Goal: Find specific page/section: Find specific page/section

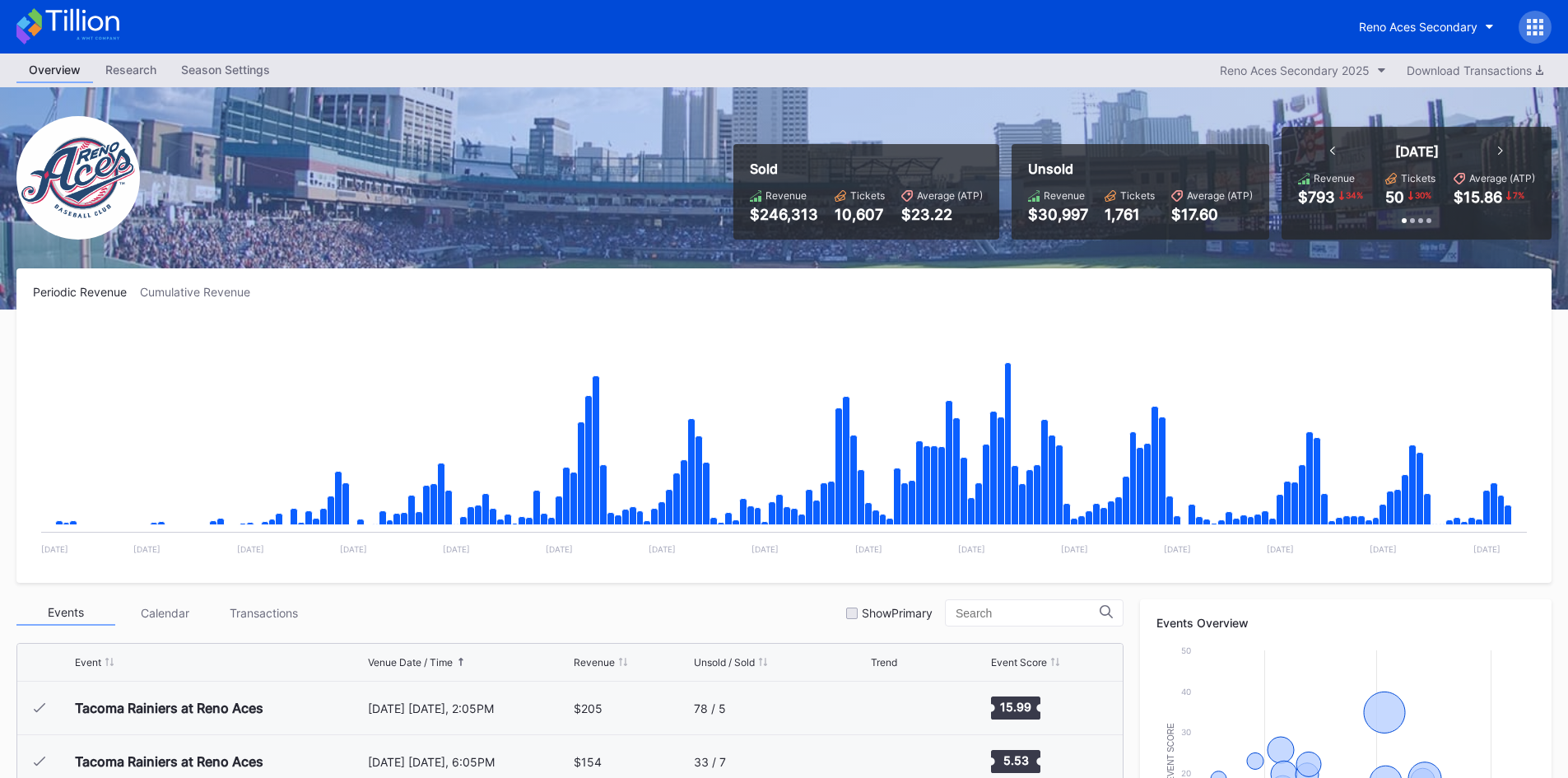
scroll to position [3527, 0]
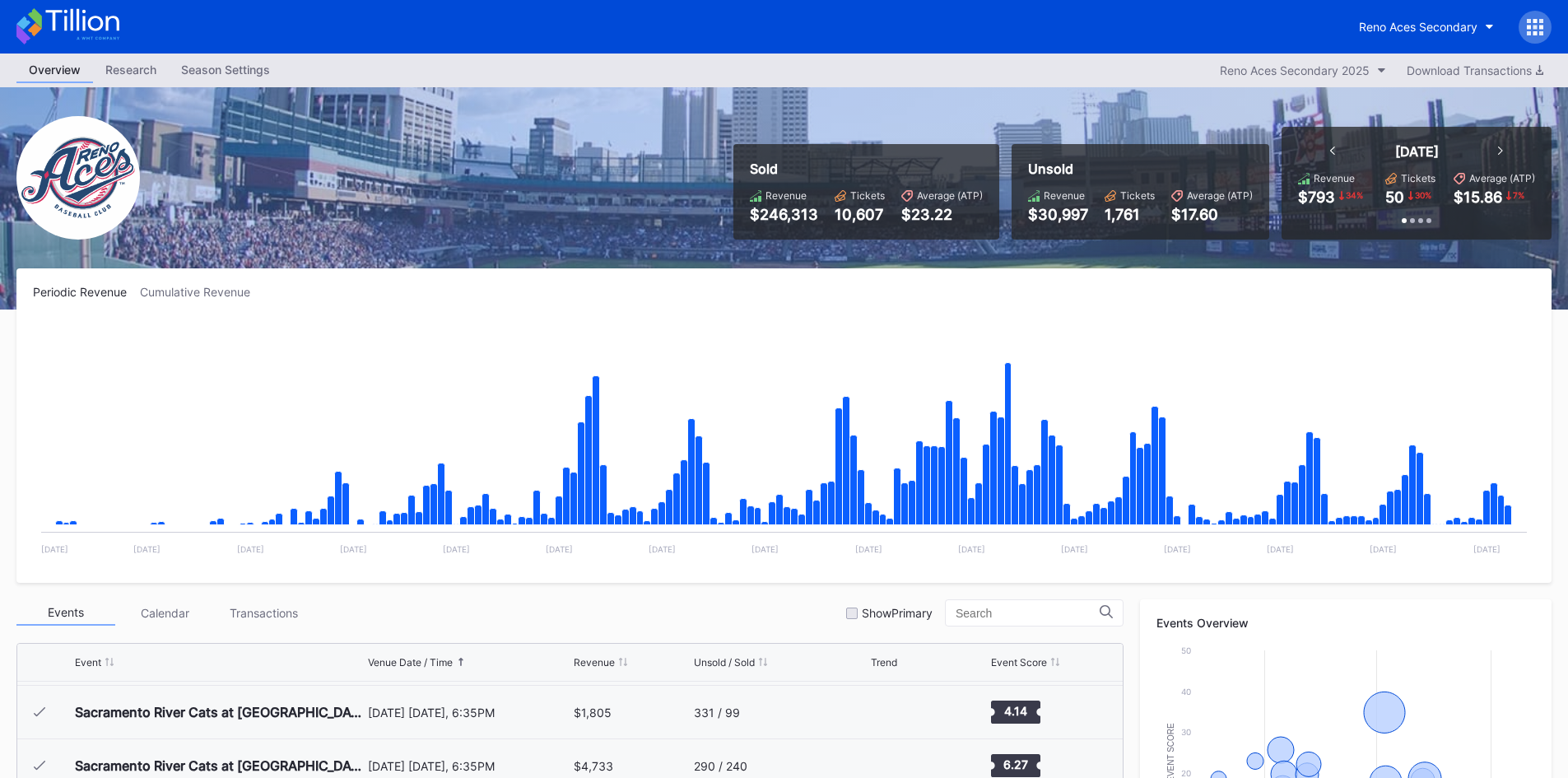
click at [100, 26] on icon at bounding box center [82, 20] width 73 height 22
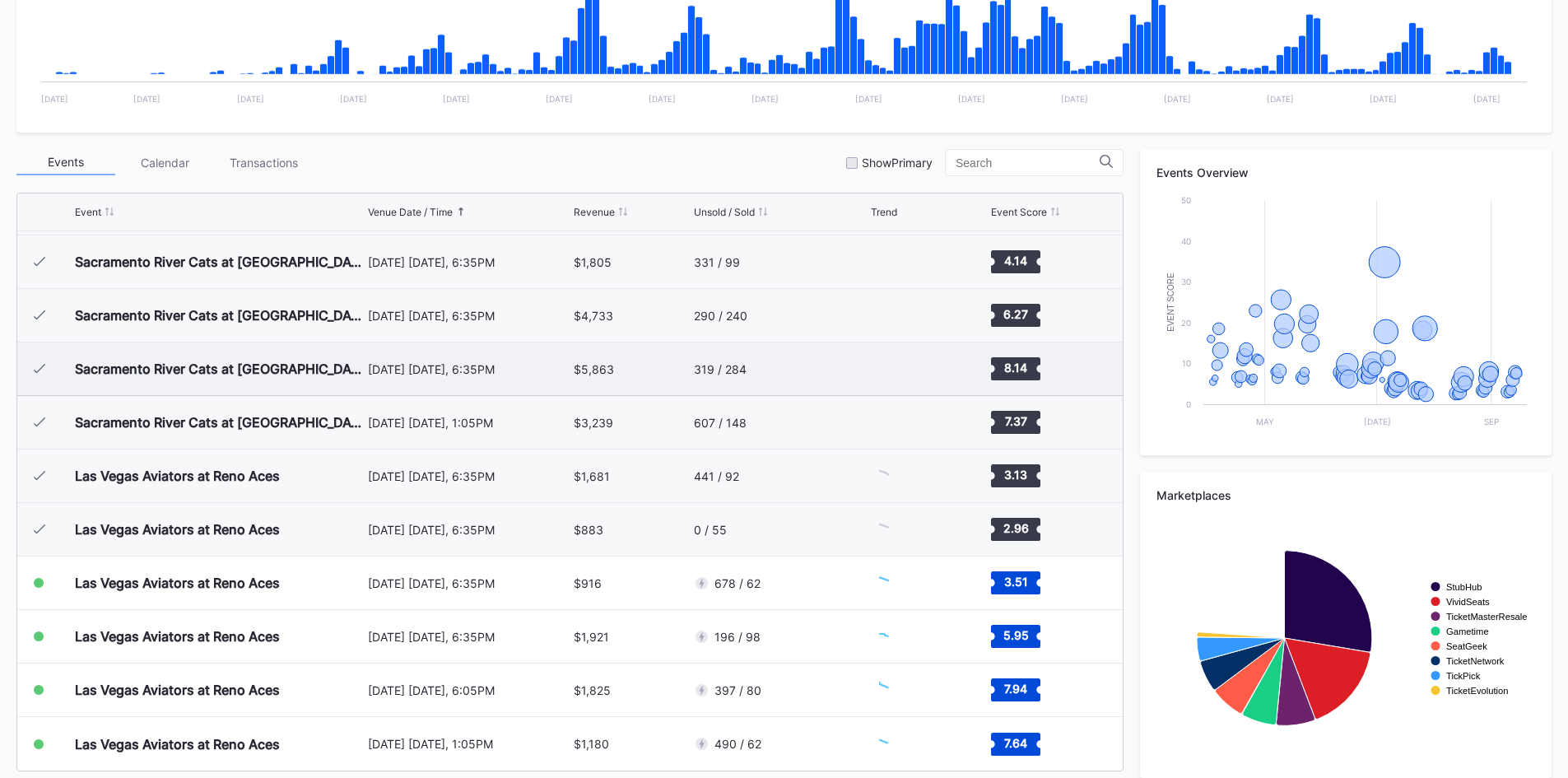
scroll to position [466, 0]
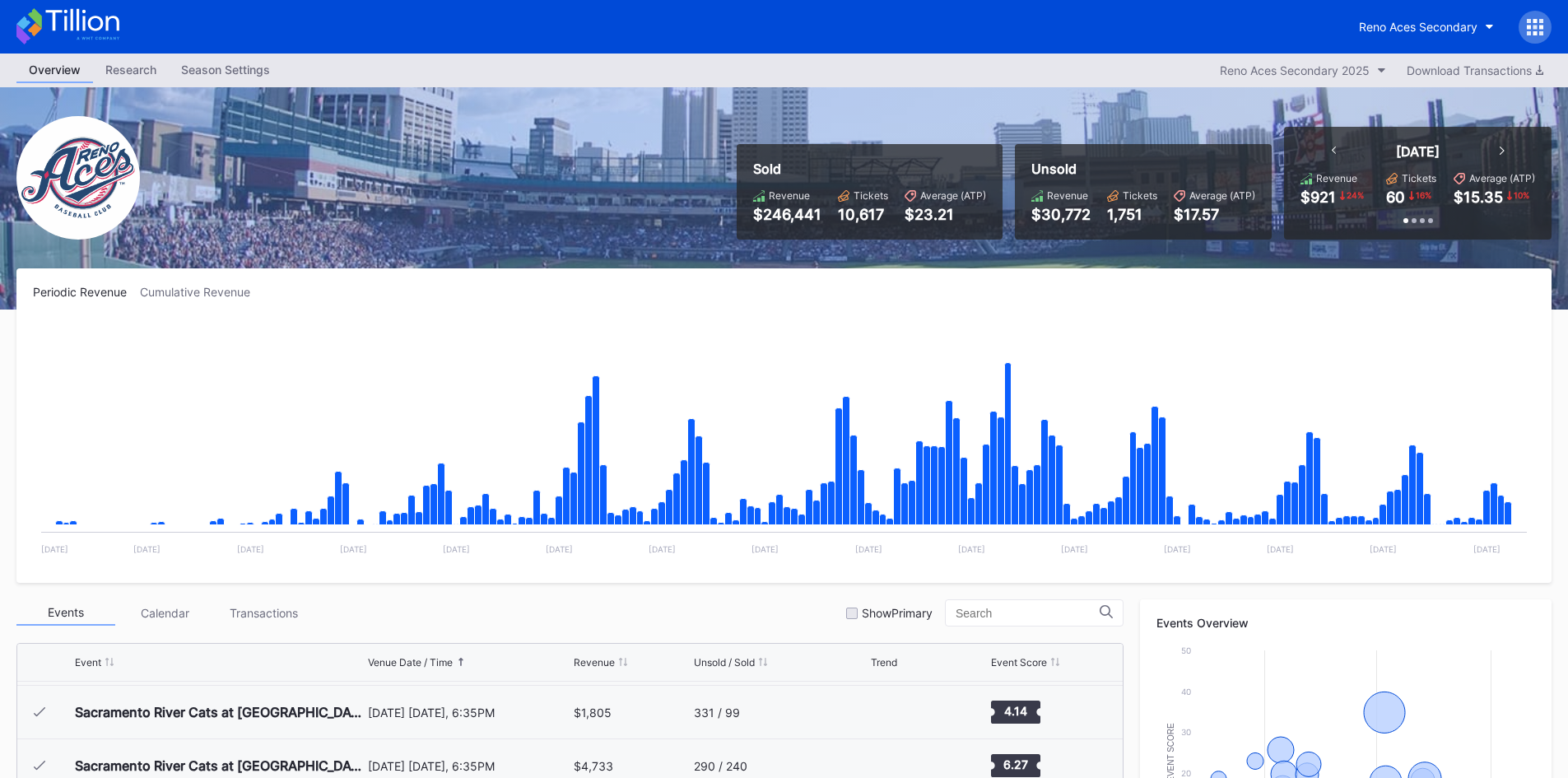
click at [94, 36] on icon at bounding box center [67, 26] width 103 height 37
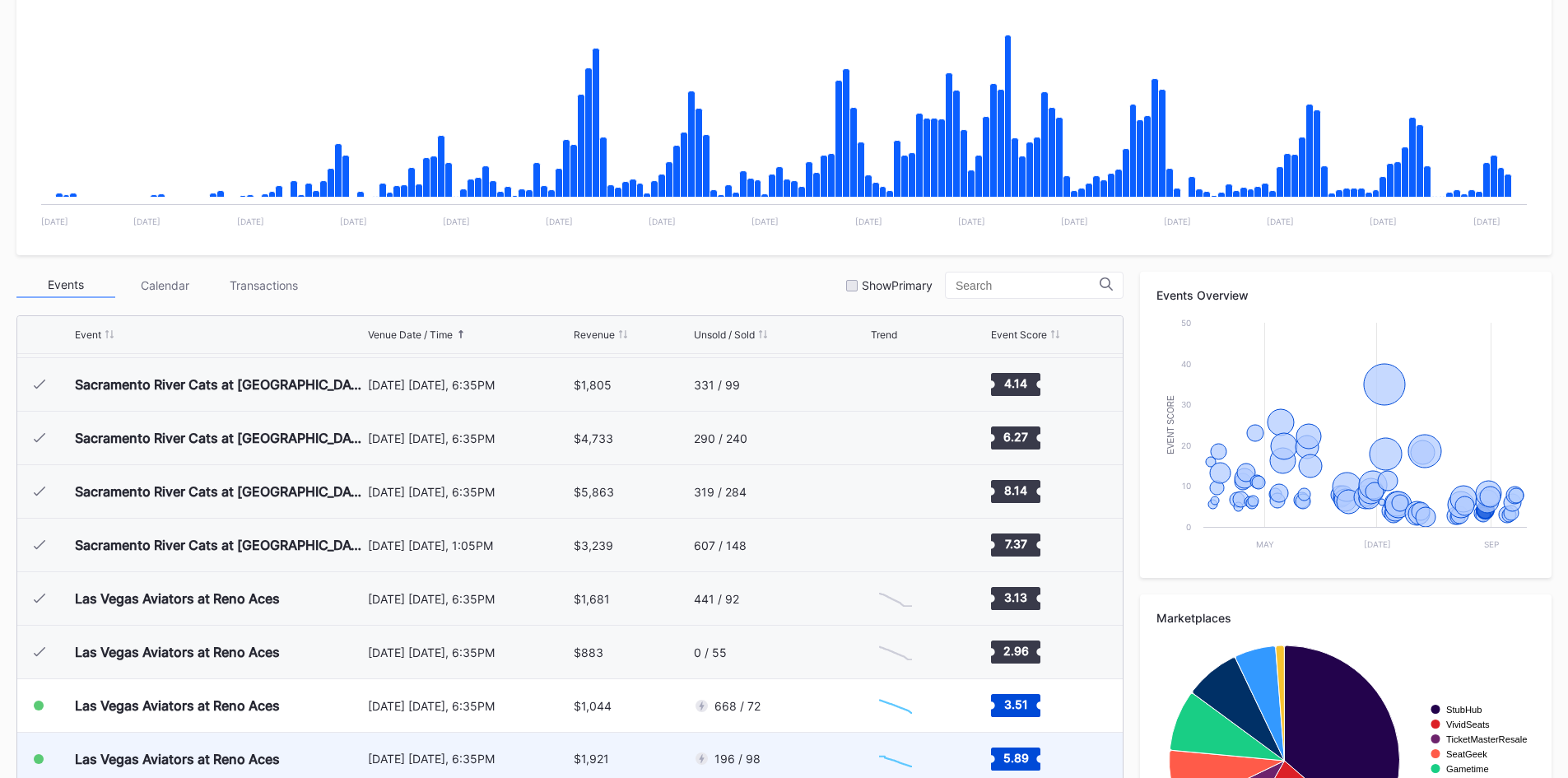
scroll to position [329, 0]
